Goal: Obtain resource: Download file/media

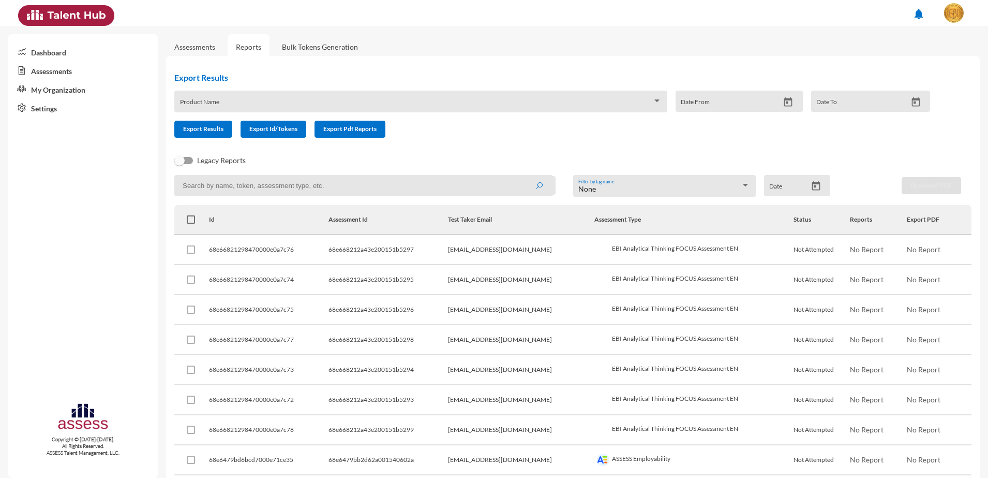
click at [299, 42] on link "Bulk Tokens Generation" at bounding box center [320, 46] width 93 height 25
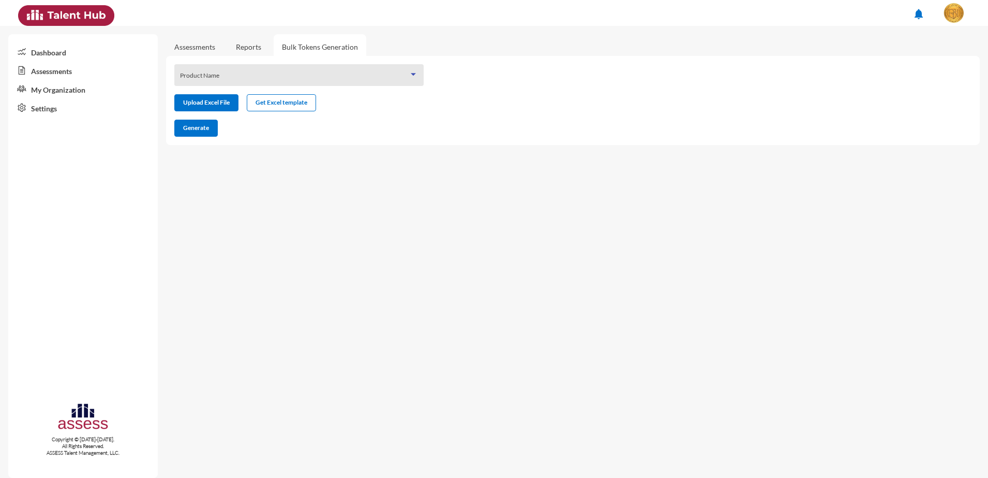
click at [302, 80] on span at bounding box center [294, 78] width 229 height 8
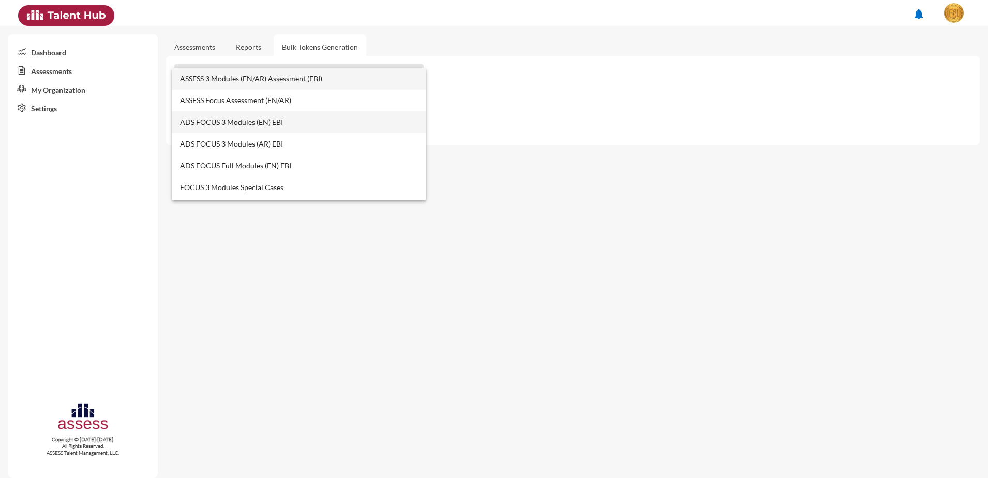
click at [213, 119] on span "ADS FOCUS 3 Modules (EN) EBI" at bounding box center [299, 122] width 238 height 22
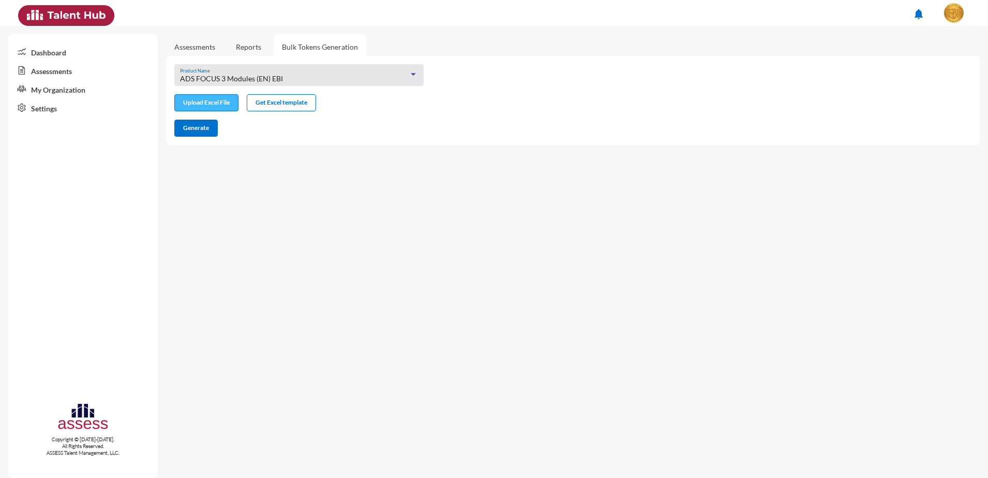
click at [225, 103] on input "file" at bounding box center [206, 103] width 63 height 11
type input "C:\fakepath\excel (1).xlsx"
click at [208, 130] on span "Generate" at bounding box center [196, 128] width 26 height 8
click at [271, 71] on div "ADS FOCUS 3 Modules (EN) EBI Product Name" at bounding box center [299, 78] width 238 height 16
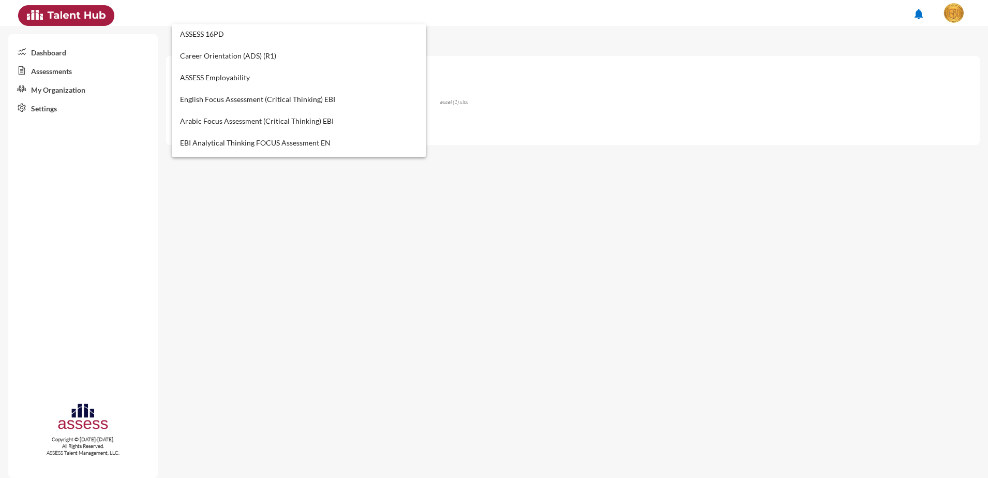
scroll to position [391, 0]
click at [244, 78] on span "ASSESS Employability" at bounding box center [299, 79] width 238 height 22
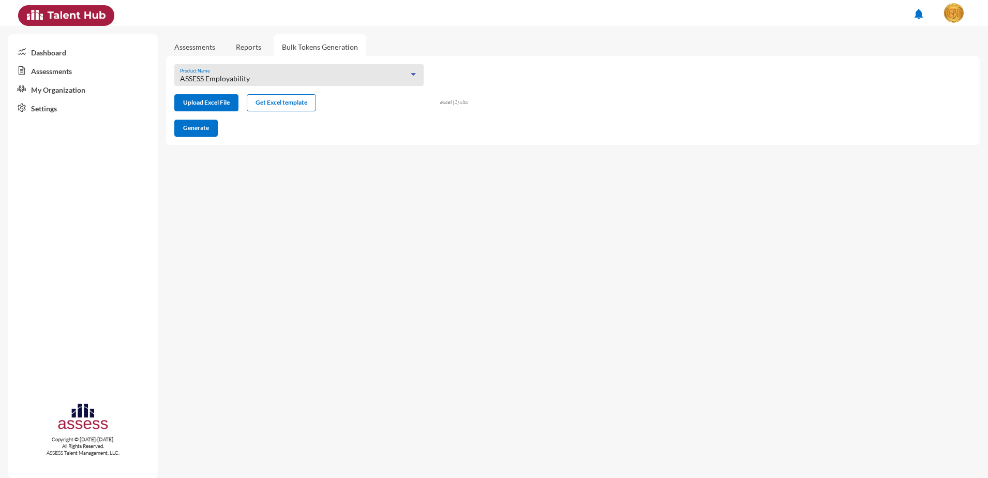
click at [199, 44] on link "Assessments" at bounding box center [194, 46] width 41 height 9
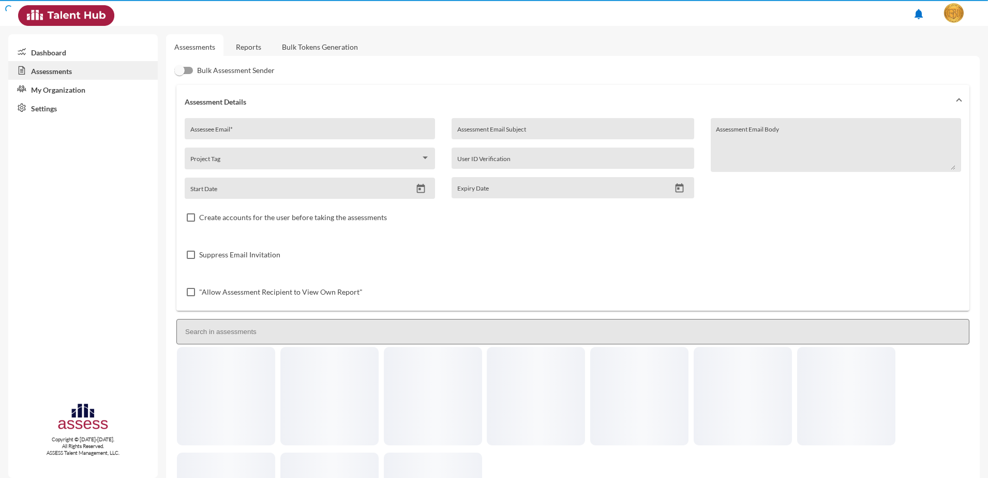
click at [259, 44] on link "Reports" at bounding box center [249, 46] width 42 height 25
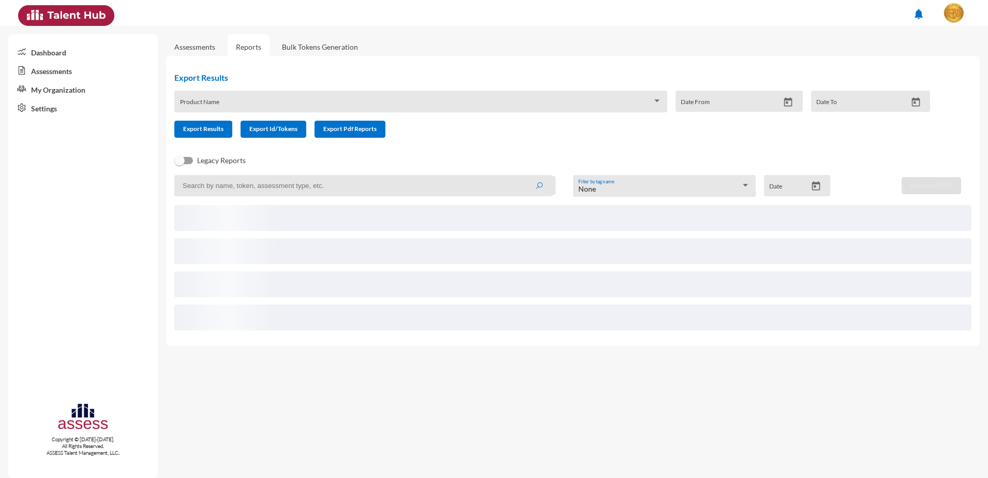
click at [273, 93] on div "Product Name" at bounding box center [420, 102] width 493 height 22
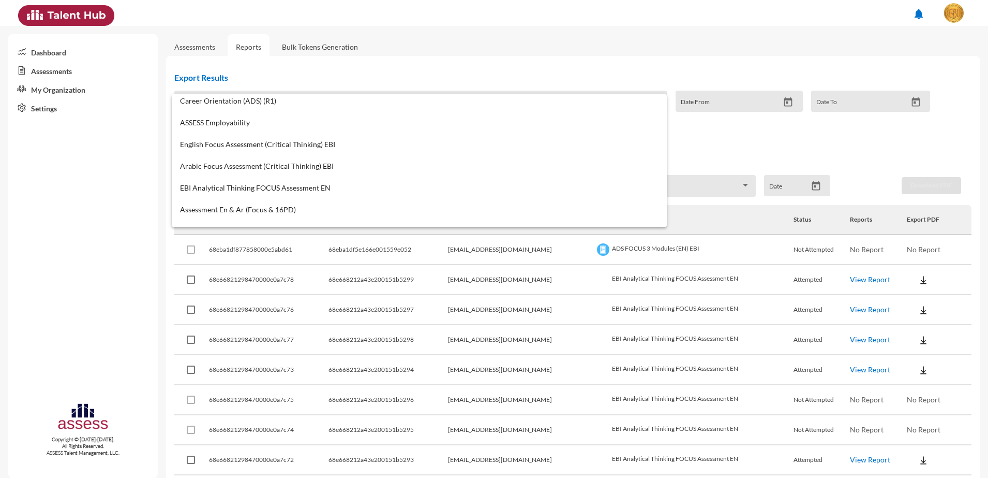
scroll to position [432, 0]
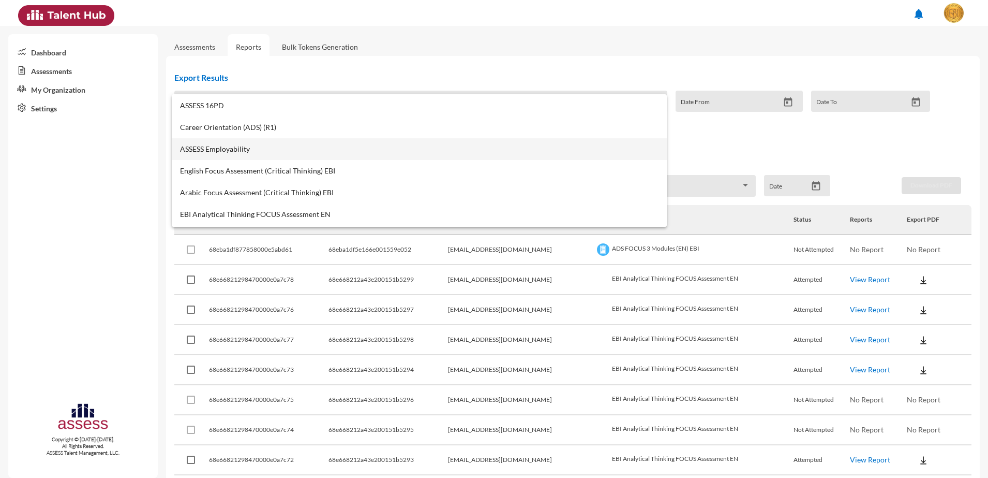
click at [229, 151] on span "ASSESS Employability" at bounding box center [419, 149] width 479 height 8
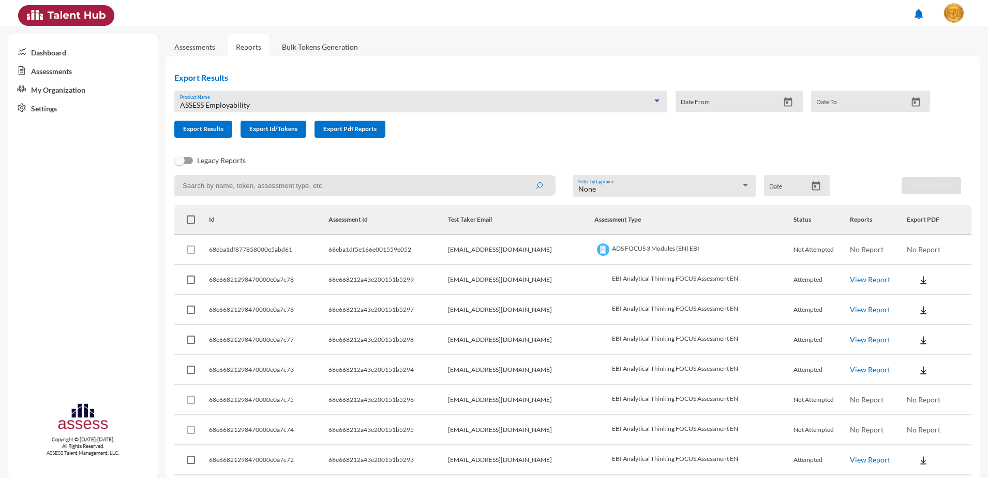
click at [813, 188] on icon "Open calendar" at bounding box center [816, 186] width 11 height 11
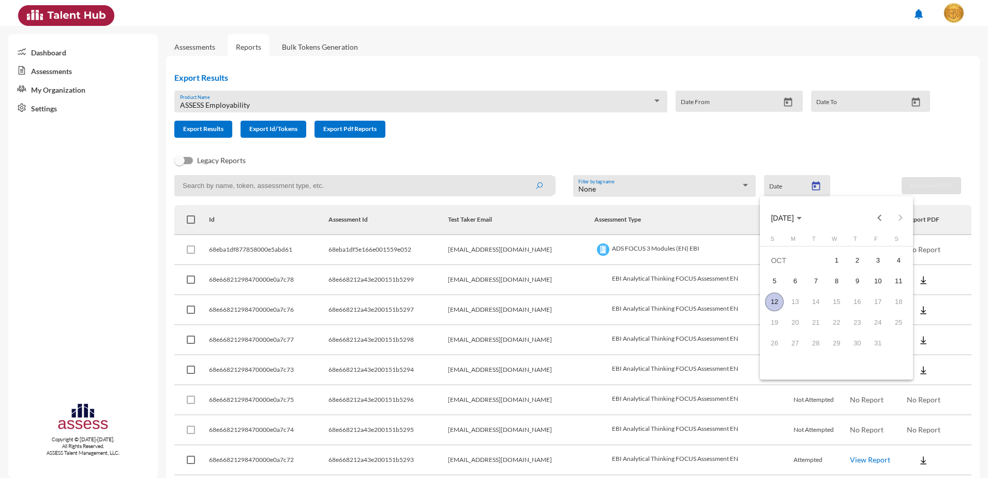
click at [773, 292] on div "12" at bounding box center [774, 301] width 19 height 19
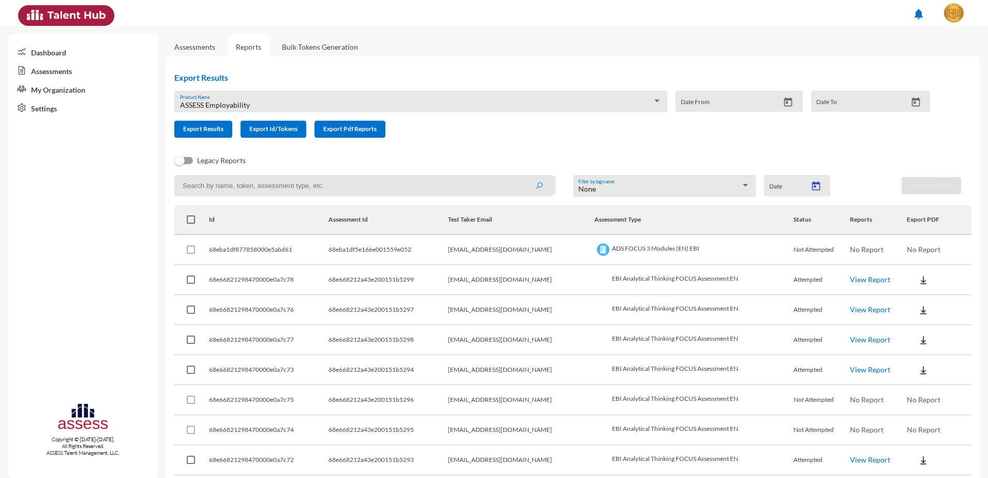
type input "[DATE]"
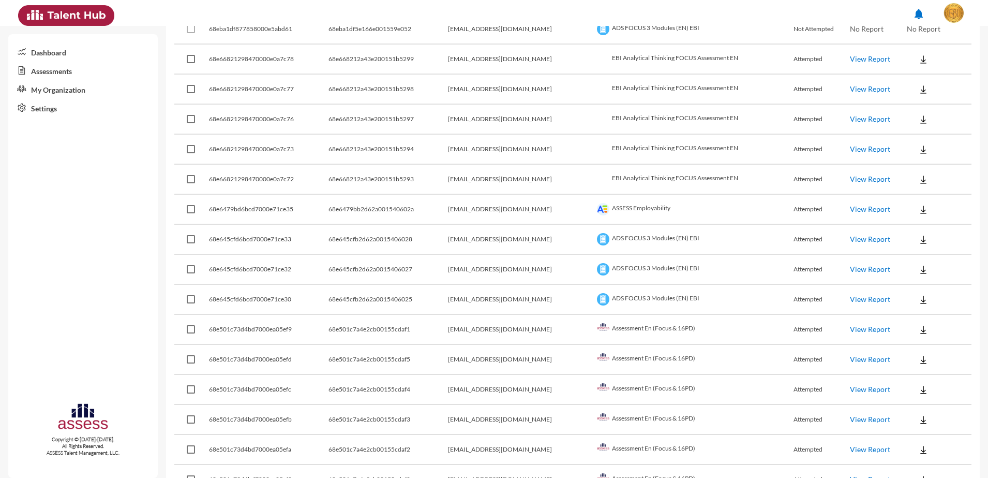
scroll to position [156, 0]
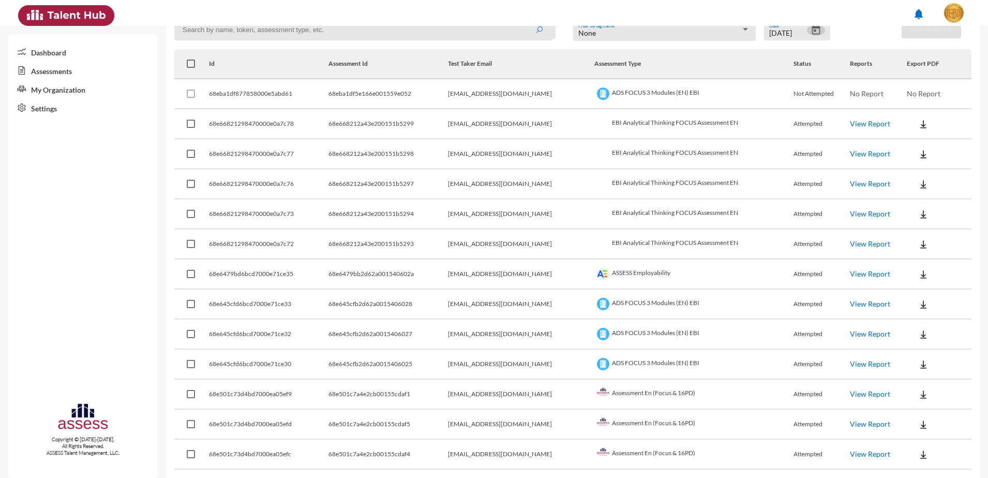
click at [918, 271] on img at bounding box center [923, 274] width 10 height 10
click at [905, 291] on button "Employability / EN" at bounding box center [942, 293] width 93 height 20
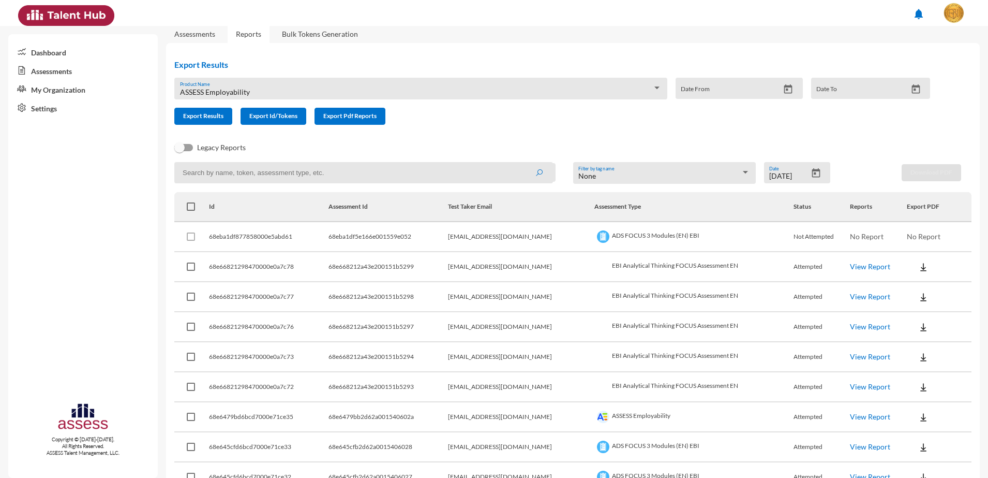
scroll to position [0, 0]
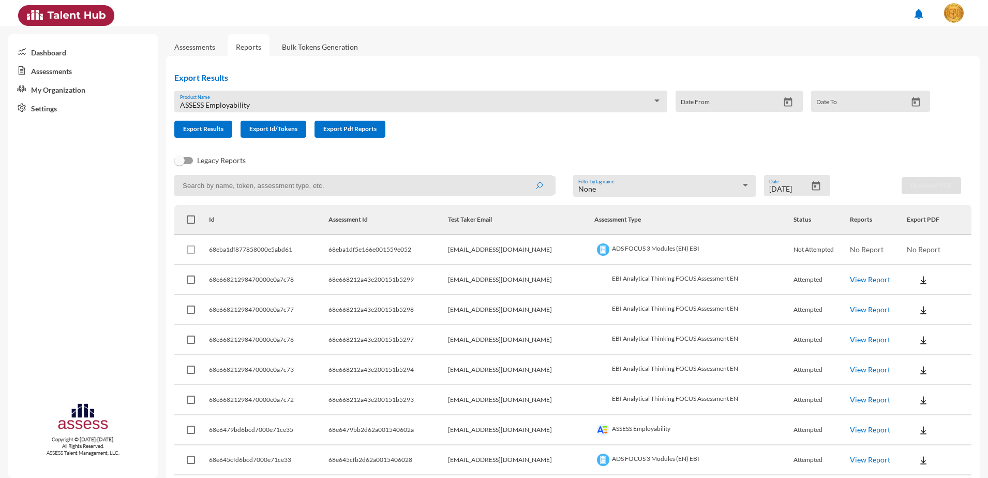
click at [456, 110] on div "ASSESS Employability Product Name" at bounding box center [421, 104] width 482 height 16
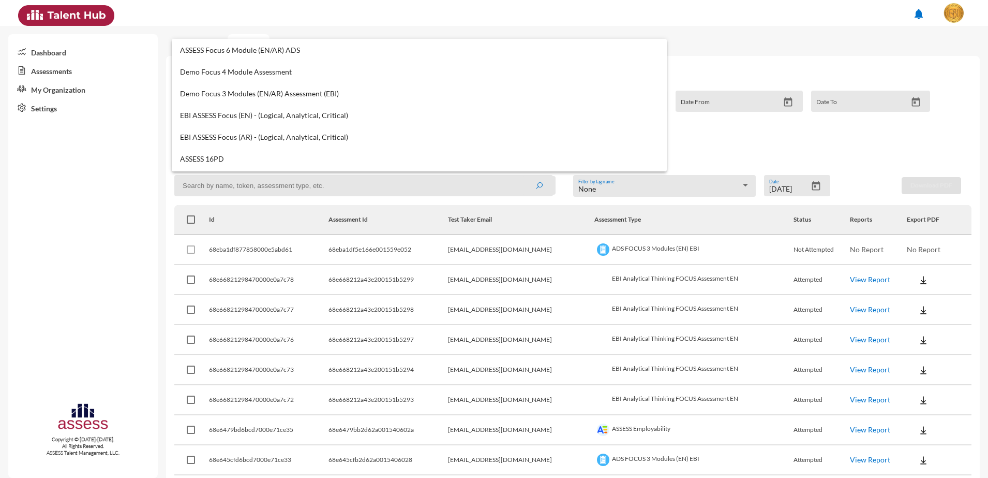
scroll to position [453, 0]
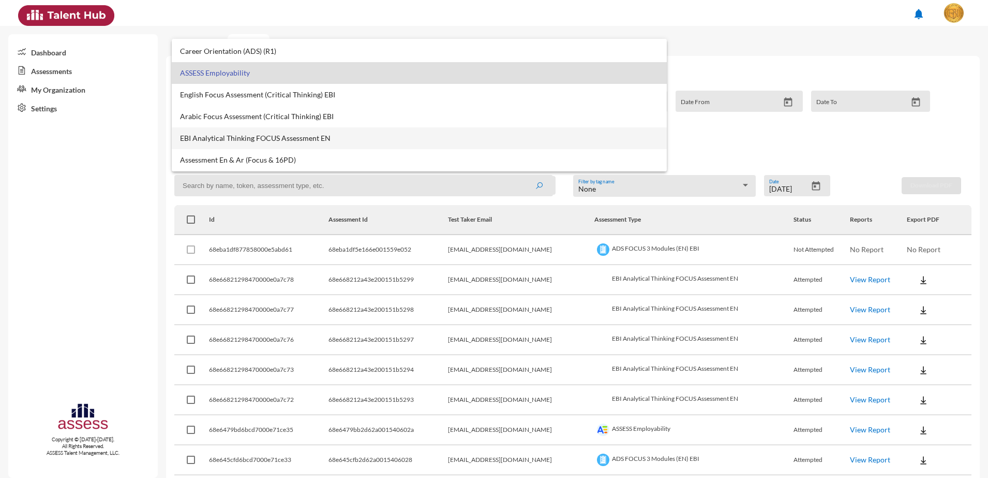
click at [324, 148] on mat-option "EBI Analytical Thinking FOCUS Assessment EN" at bounding box center [419, 138] width 495 height 22
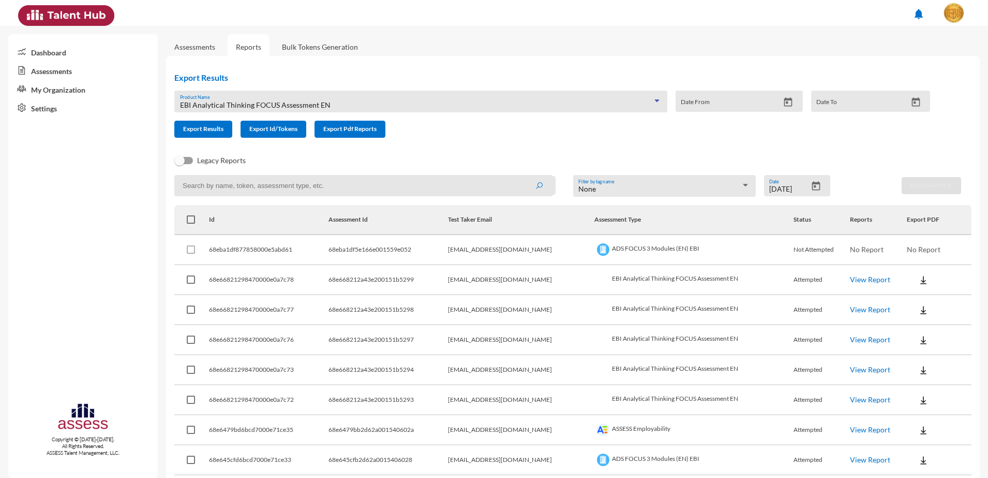
click at [812, 190] on icon "Open calendar" at bounding box center [816, 185] width 8 height 9
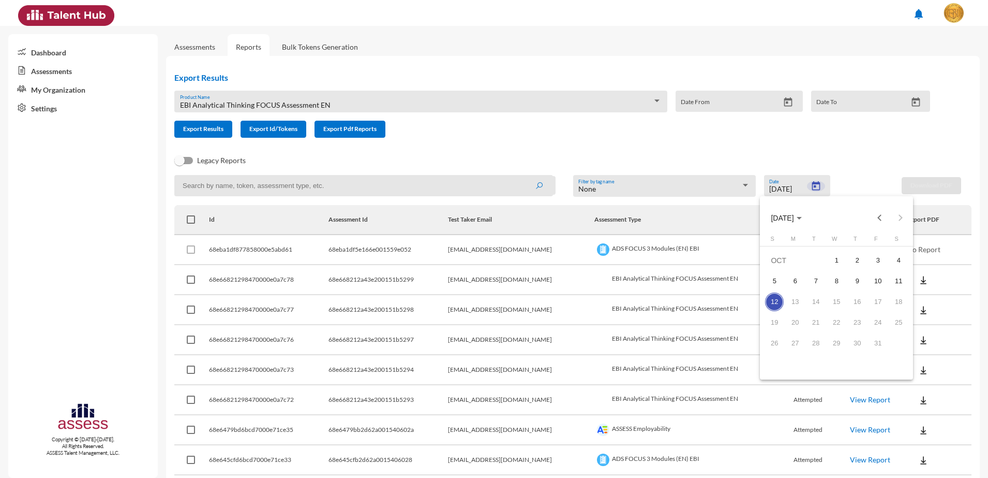
click at [809, 190] on div at bounding box center [494, 239] width 988 height 478
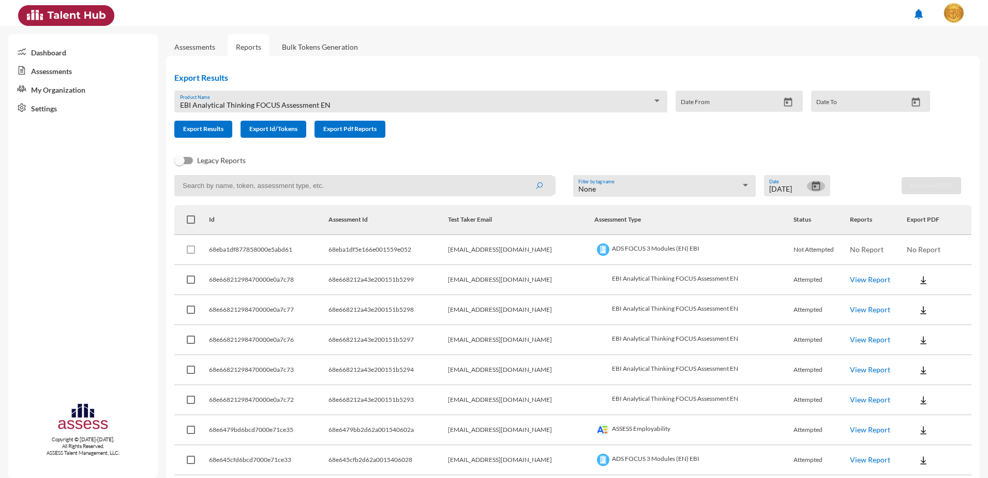
click at [812, 190] on icon "Open calendar" at bounding box center [816, 185] width 8 height 9
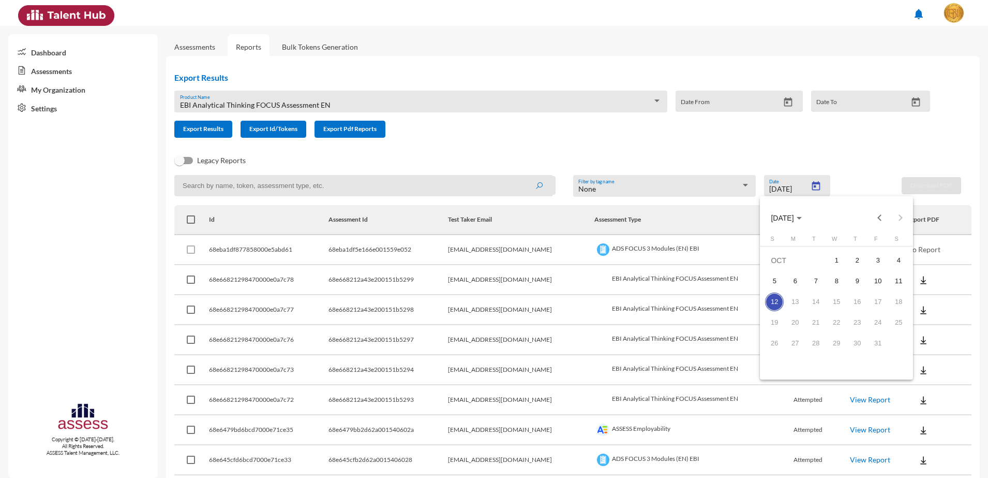
click at [776, 299] on div "12" at bounding box center [774, 301] width 19 height 19
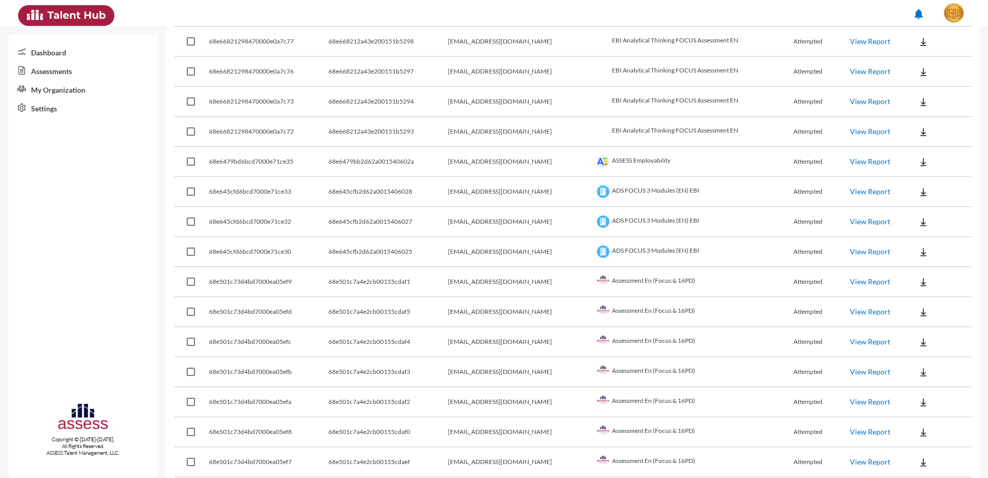
scroll to position [194, 0]
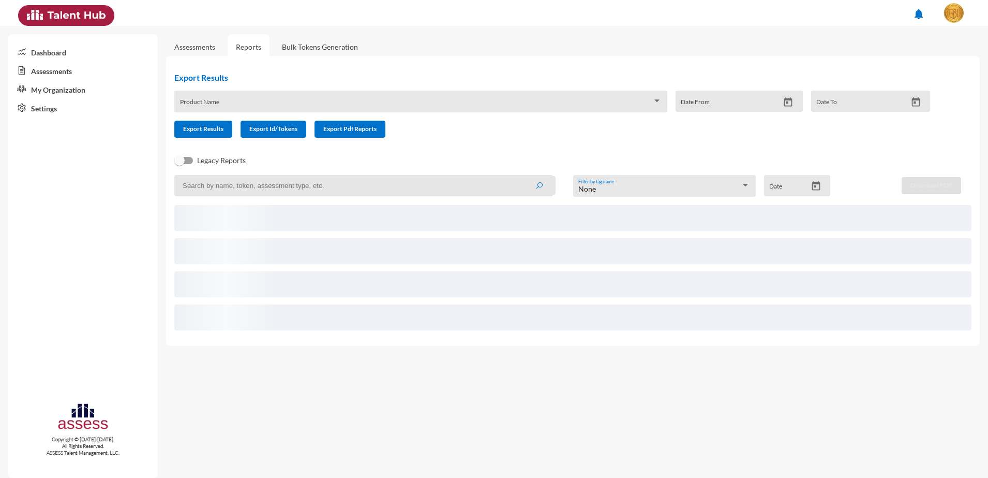
click at [360, 101] on span at bounding box center [416, 105] width 473 height 8
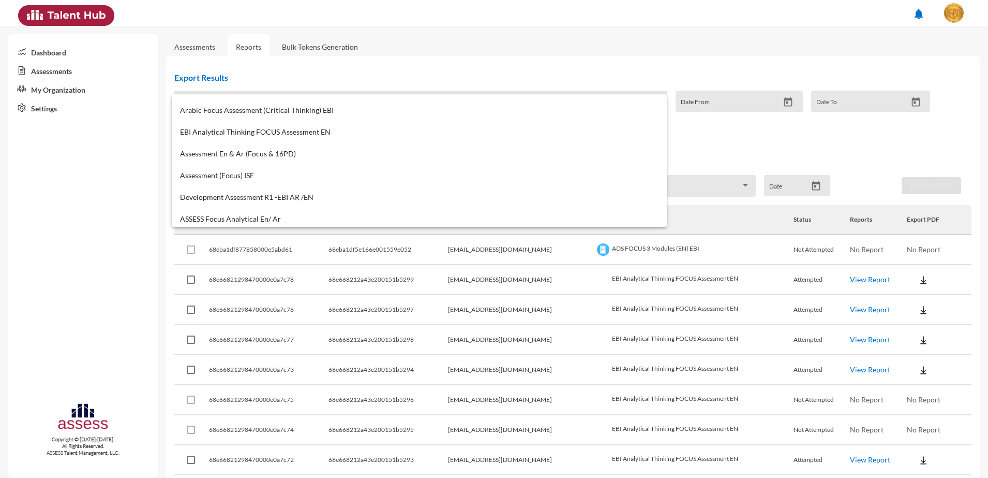
scroll to position [517, 0]
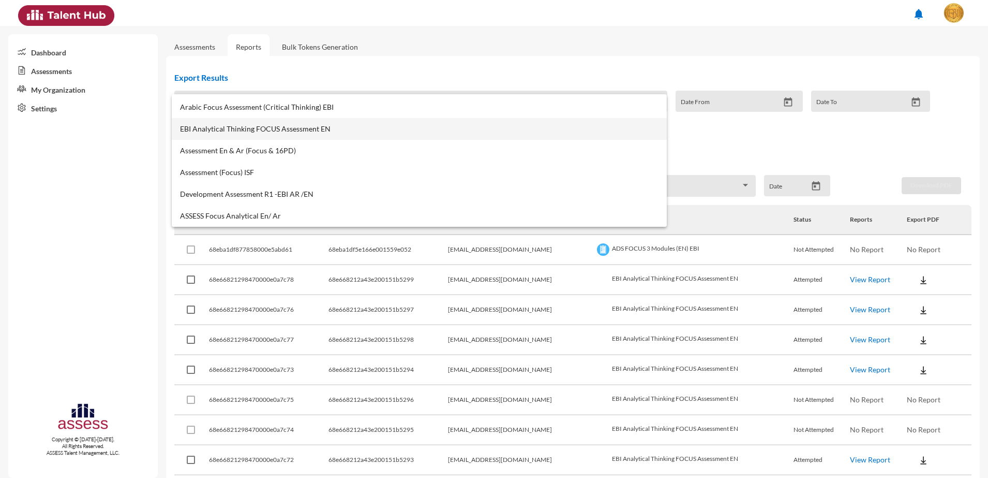
click at [282, 128] on span "EBI Analytical Thinking FOCUS Assessment EN" at bounding box center [419, 129] width 479 height 8
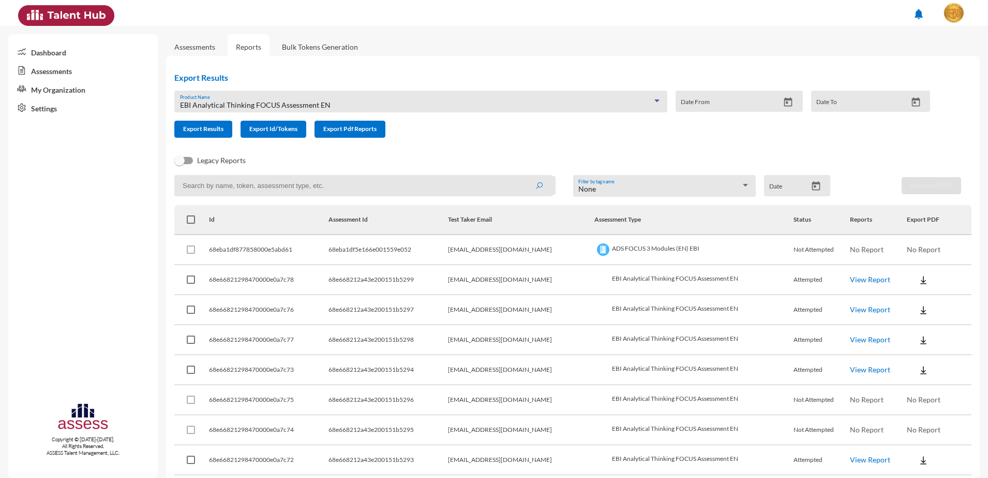
click at [811, 185] on icon "Open calendar" at bounding box center [816, 186] width 11 height 11
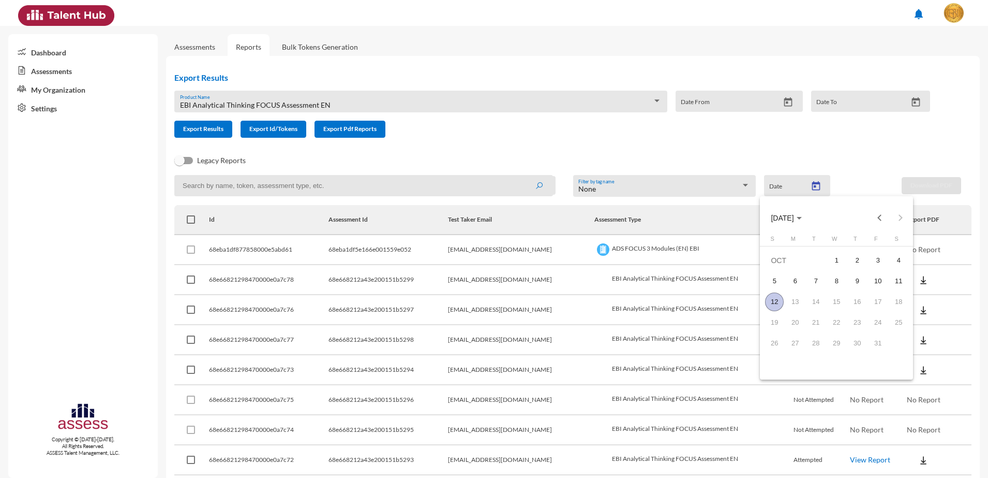
click at [774, 300] on div "12" at bounding box center [774, 301] width 19 height 19
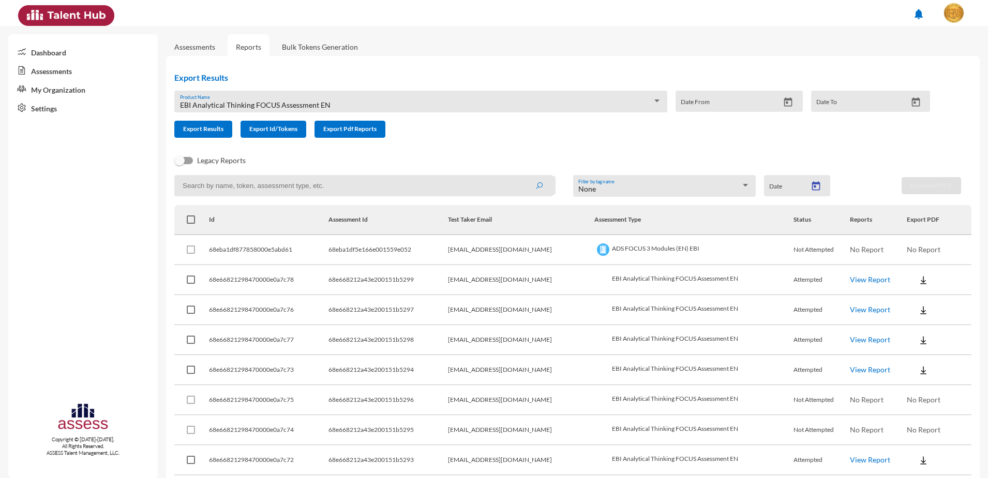
type input "[DATE]"
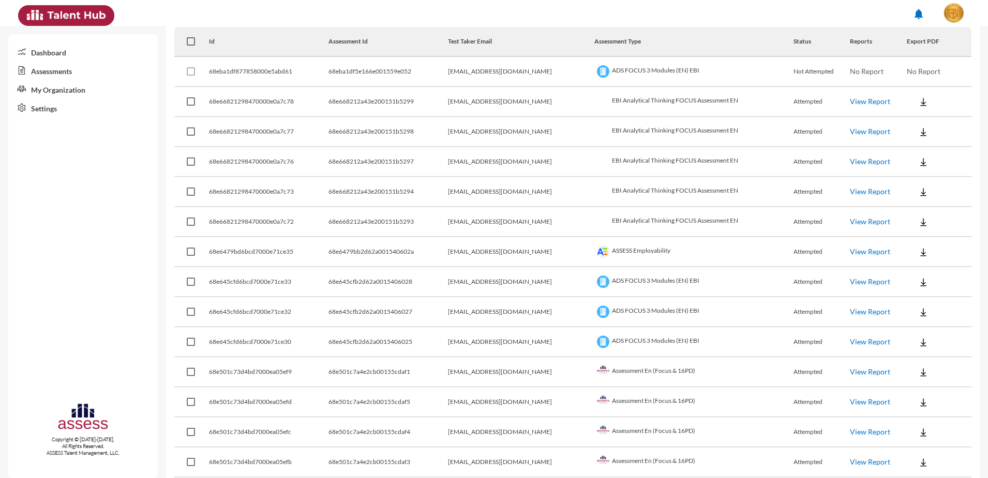
scroll to position [156, 0]
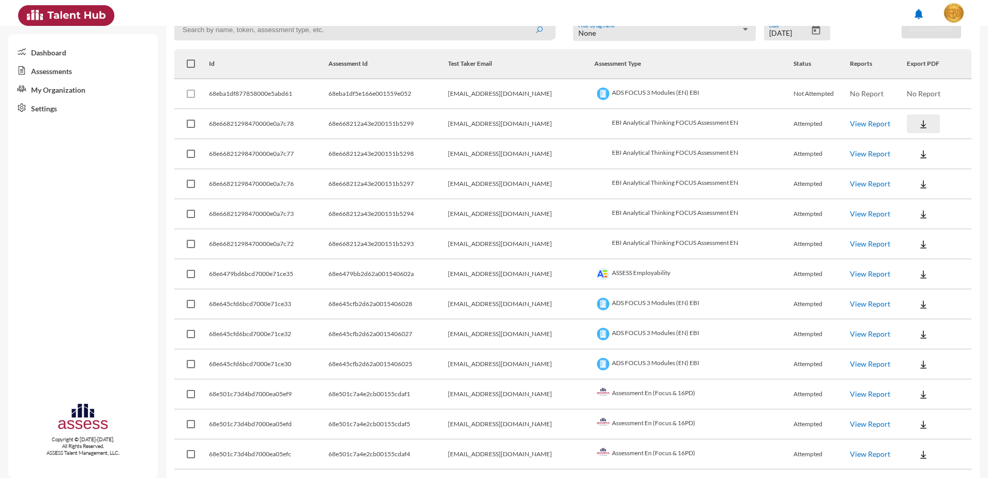
click at [918, 119] on img at bounding box center [923, 124] width 10 height 10
click at [912, 141] on button "EN" at bounding box center [925, 143] width 58 height 20
click at [918, 150] on img at bounding box center [923, 154] width 10 height 10
click at [915, 171] on button "EN" at bounding box center [925, 173] width 58 height 20
click at [918, 185] on img at bounding box center [923, 184] width 10 height 10
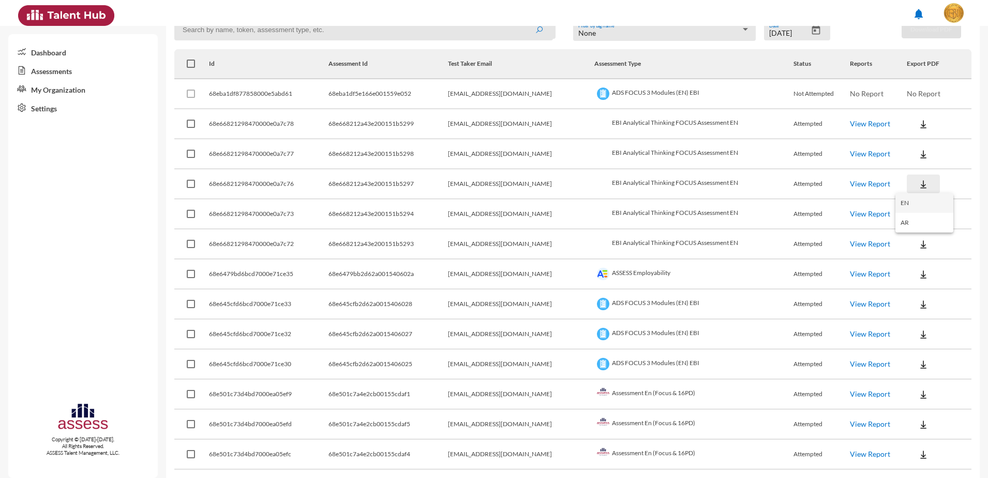
click at [911, 197] on button "EN" at bounding box center [925, 203] width 58 height 20
click at [918, 212] on img at bounding box center [923, 214] width 10 height 10
drag, startPoint x: 918, startPoint y: 232, endPoint x: 919, endPoint y: 244, distance: 12.5
click at [918, 232] on button "EN" at bounding box center [925, 233] width 58 height 20
click at [918, 242] on img at bounding box center [923, 244] width 10 height 10
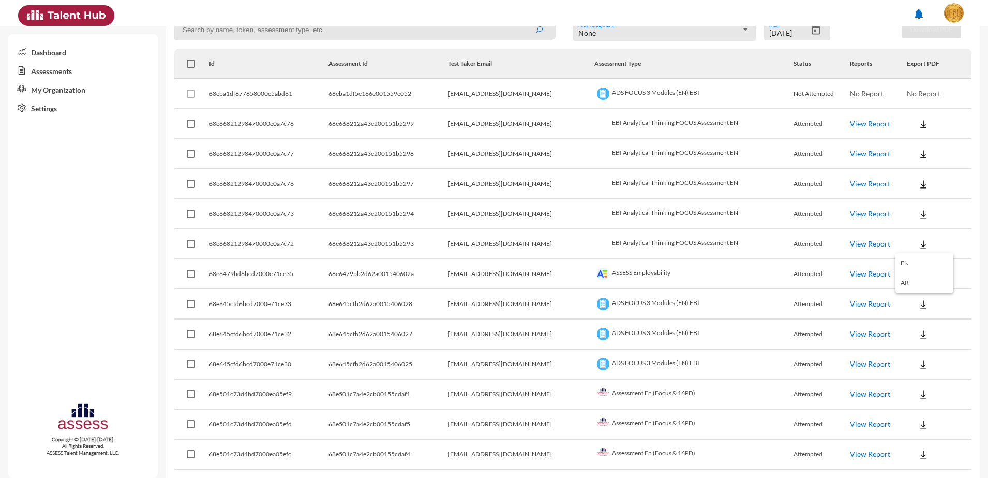
click at [987, 128] on div at bounding box center [494, 239] width 988 height 478
click at [907, 244] on button at bounding box center [923, 243] width 33 height 19
click at [910, 258] on button "EN" at bounding box center [925, 263] width 58 height 20
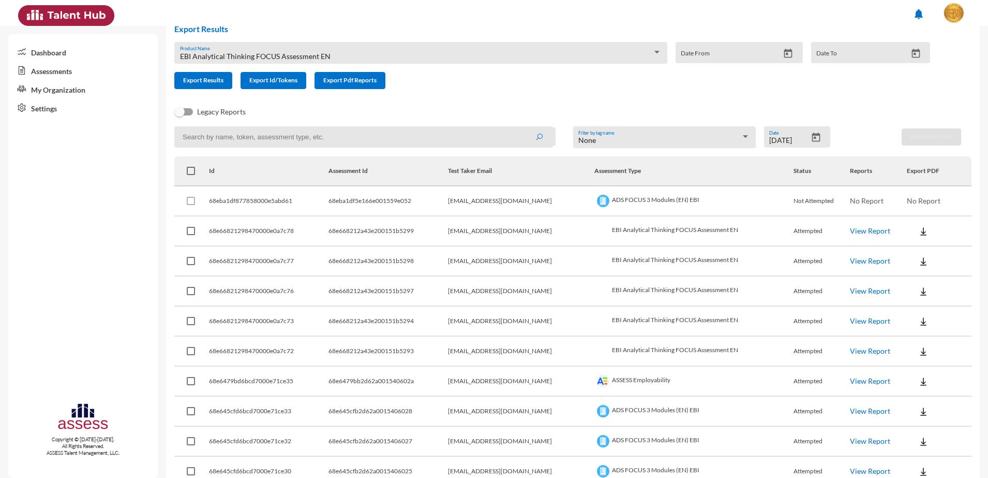
scroll to position [26, 0]
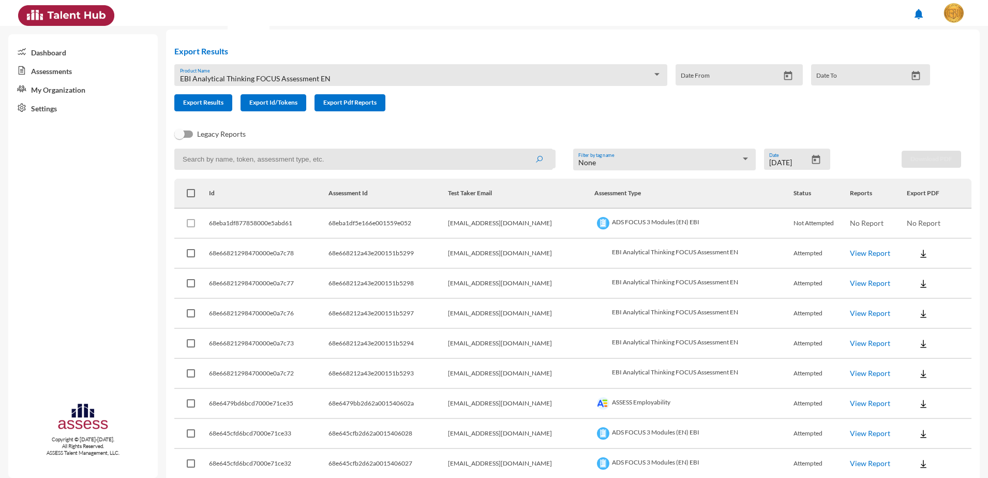
click at [266, 73] on div "EBI Analytical Thinking FOCUS Assessment EN Product Name" at bounding box center [421, 78] width 482 height 16
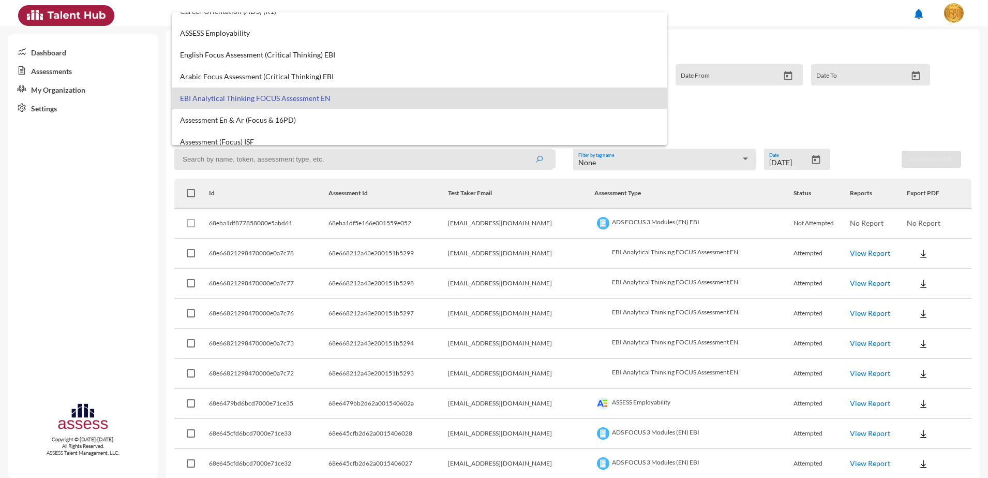
scroll to position [0, 0]
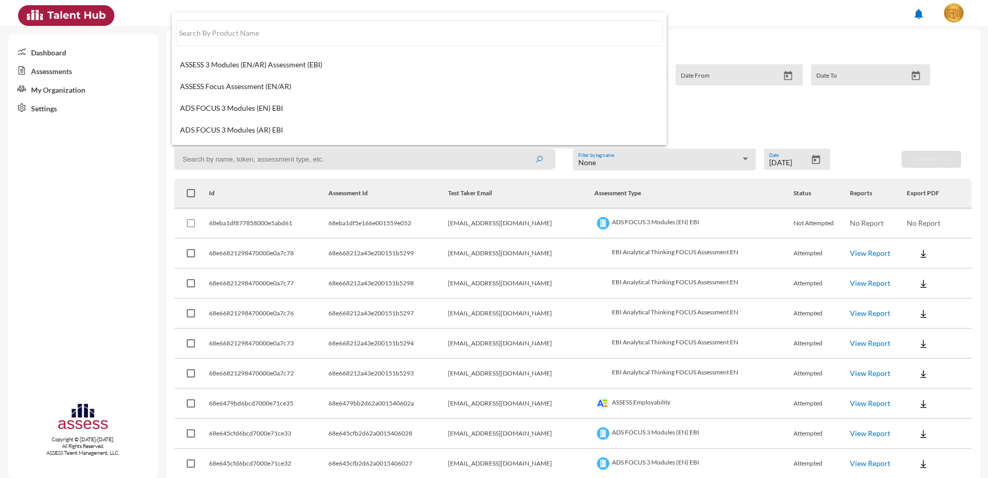
click at [137, 109] on div at bounding box center [494, 239] width 988 height 478
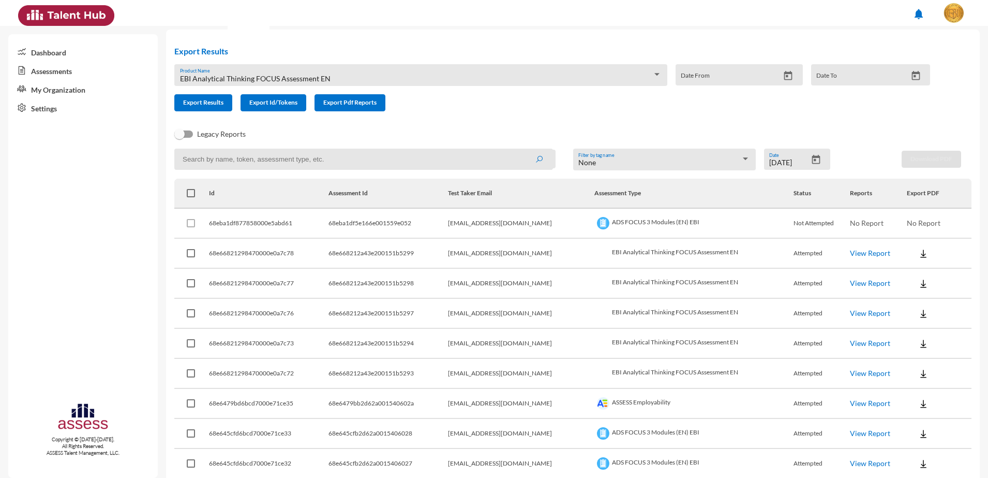
click at [292, 88] on div "EBI Analytical Thinking FOCUS Assessment EN Product Name Date From Date To" at bounding box center [548, 79] width 764 height 30
click at [293, 86] on div "EBI Analytical Thinking FOCUS Assessment EN Product Name Date From Date To" at bounding box center [548, 79] width 764 height 30
click at [294, 80] on span "EBI Analytical Thinking FOCUS Assessment EN" at bounding box center [255, 78] width 151 height 9
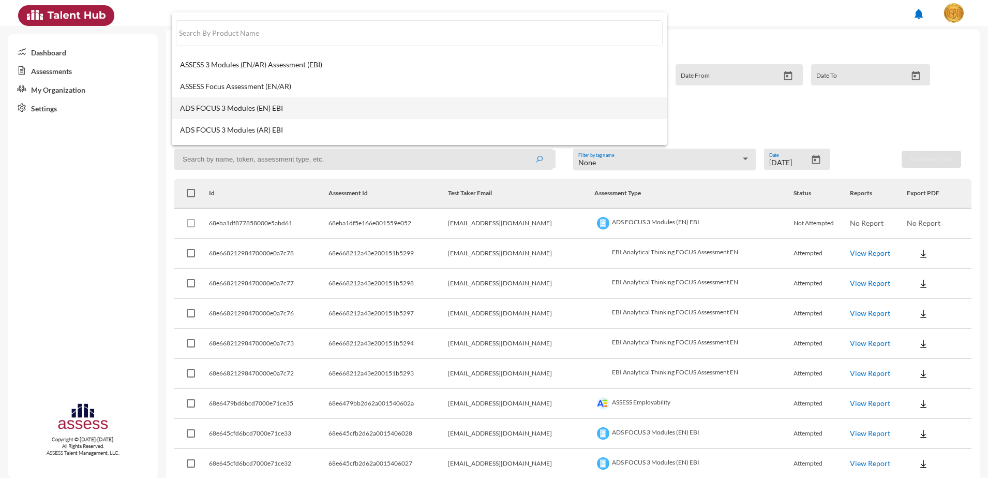
click at [284, 112] on mat-option "ADS FOCUS 3 Modules (EN) EBI" at bounding box center [419, 108] width 495 height 22
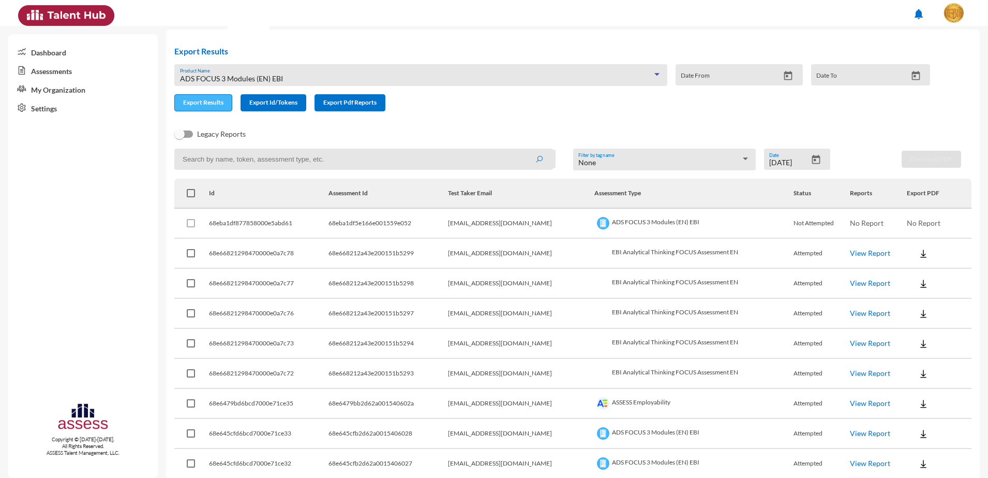
click at [205, 103] on span "Export Results" at bounding box center [203, 102] width 40 height 8
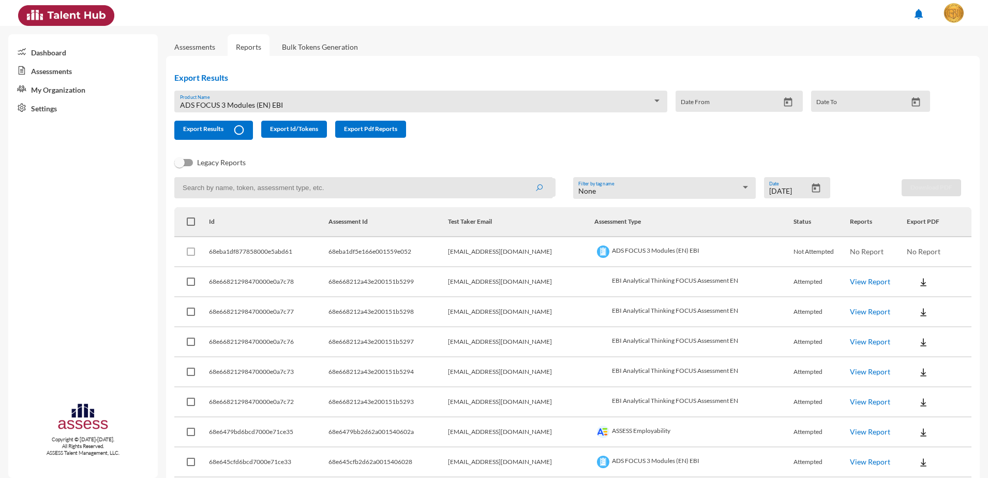
scroll to position [65, 0]
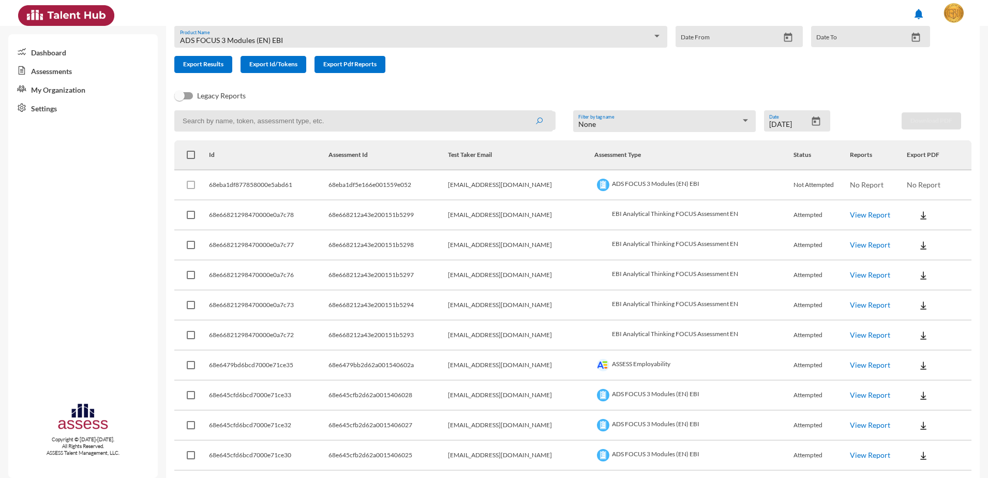
click at [573, 63] on form "ADS FOCUS 3 Modules (EN) EBI Product Name Date From Date To Export Results Expo…" at bounding box center [556, 49] width 764 height 47
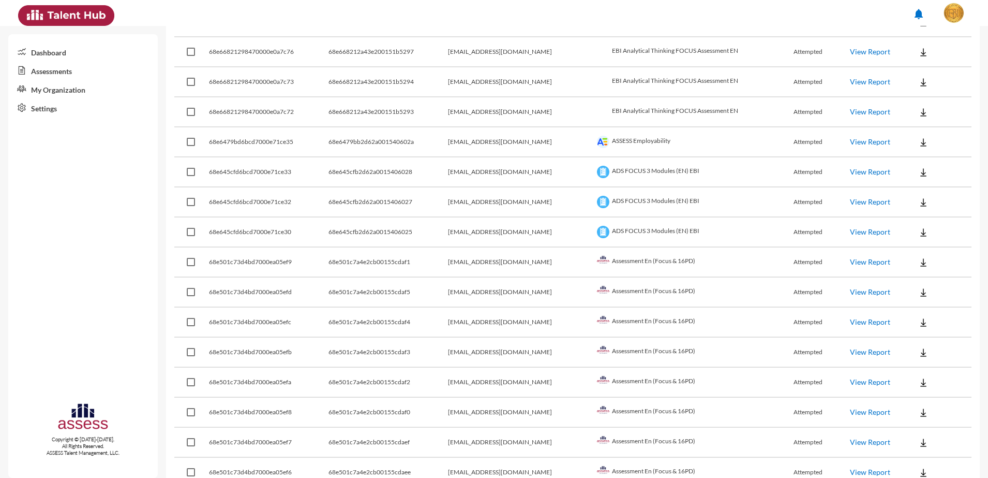
scroll to position [259, 0]
click at [907, 200] on button at bounding box center [923, 200] width 33 height 19
click at [908, 221] on button "EN" at bounding box center [925, 220] width 58 height 20
click at [918, 226] on img at bounding box center [923, 231] width 10 height 10
click at [912, 246] on button "EN" at bounding box center [925, 250] width 58 height 20
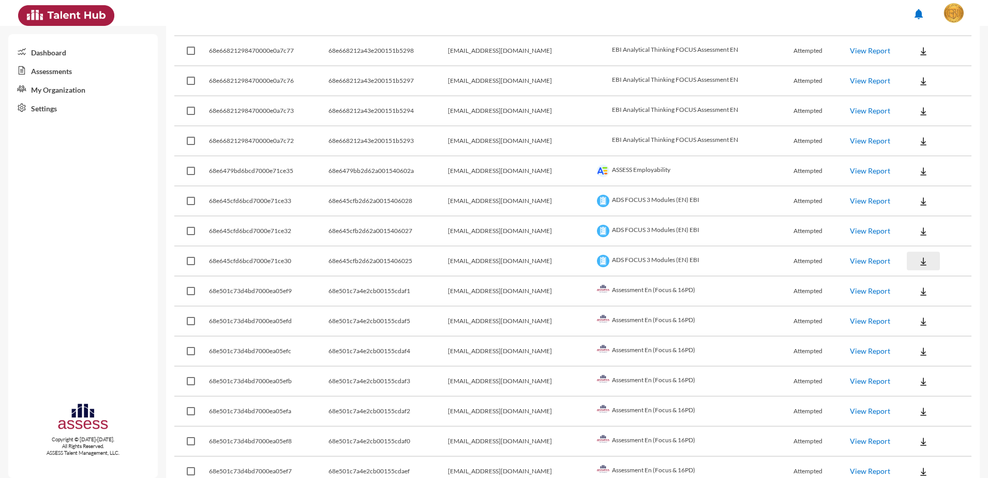
click at [918, 256] on img at bounding box center [923, 261] width 10 height 10
click at [906, 280] on button "EN" at bounding box center [925, 280] width 58 height 20
